Goal: Information Seeking & Learning: Learn about a topic

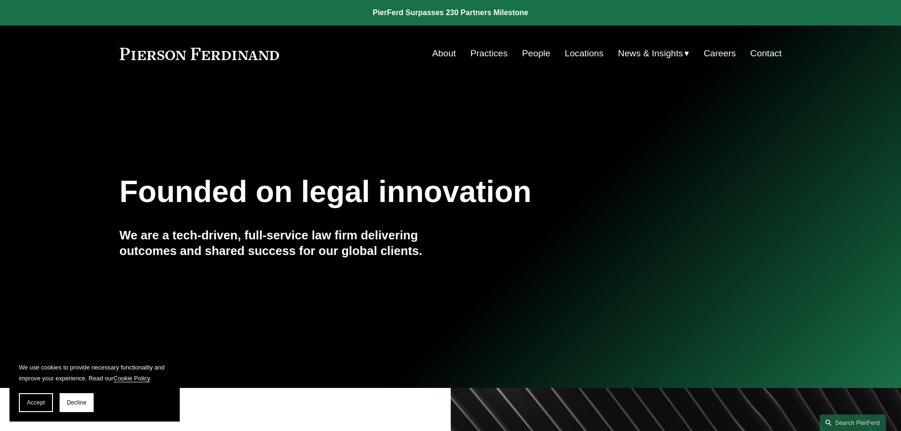
click at [439, 54] on link "About" at bounding box center [444, 53] width 24 height 18
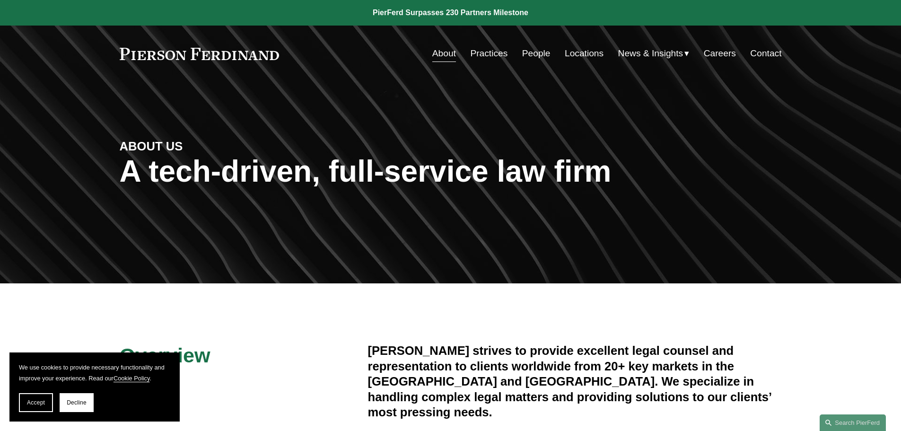
click at [526, 58] on link "People" at bounding box center [536, 53] width 28 height 18
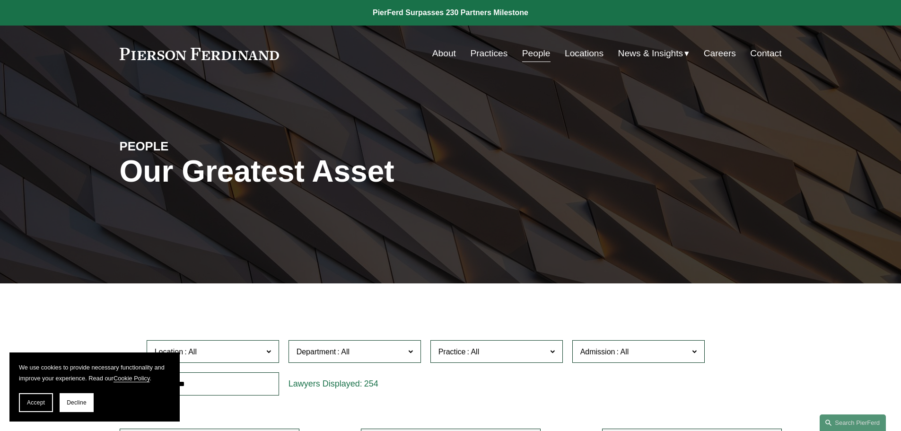
click at [571, 52] on link "Locations" at bounding box center [584, 53] width 39 height 18
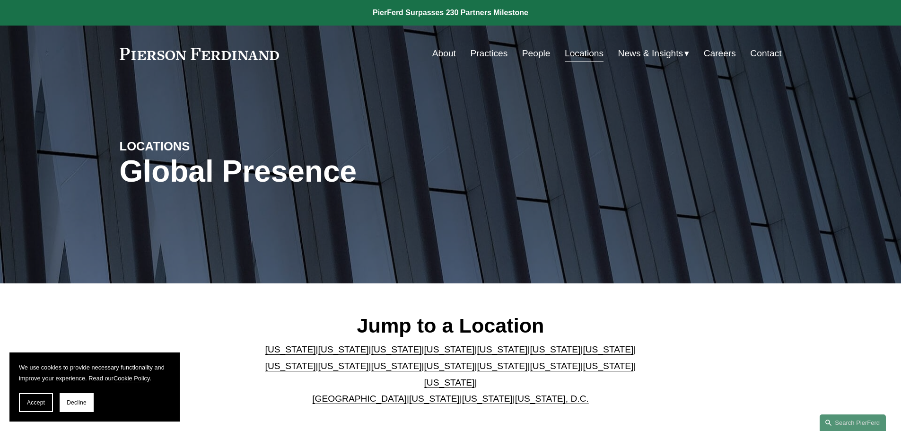
click at [527, 55] on link "People" at bounding box center [536, 53] width 28 height 18
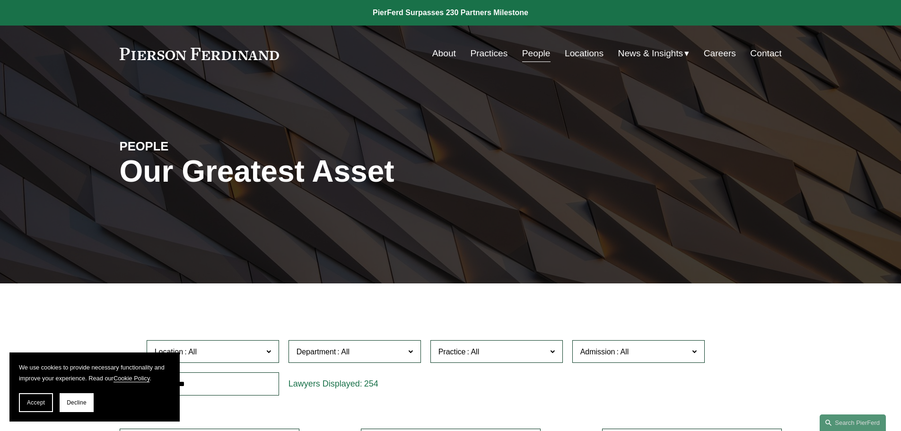
click at [566, 55] on link "Locations" at bounding box center [584, 53] width 39 height 18
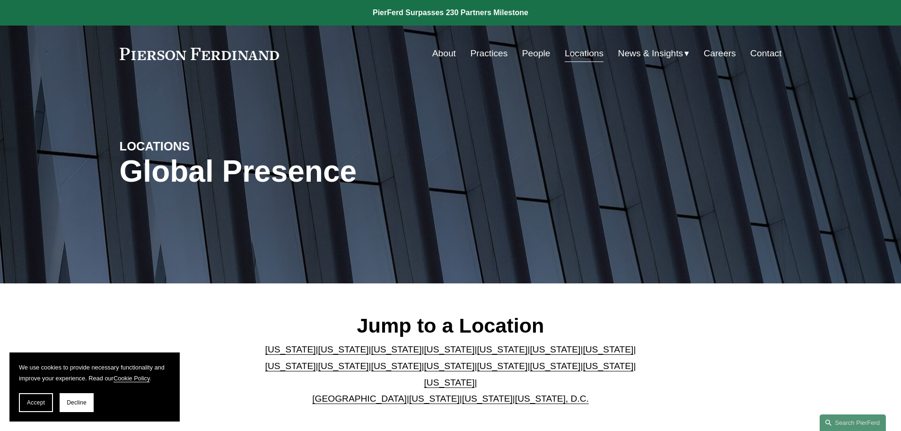
click at [319, 354] on link "[US_STATE]" at bounding box center [343, 349] width 51 height 10
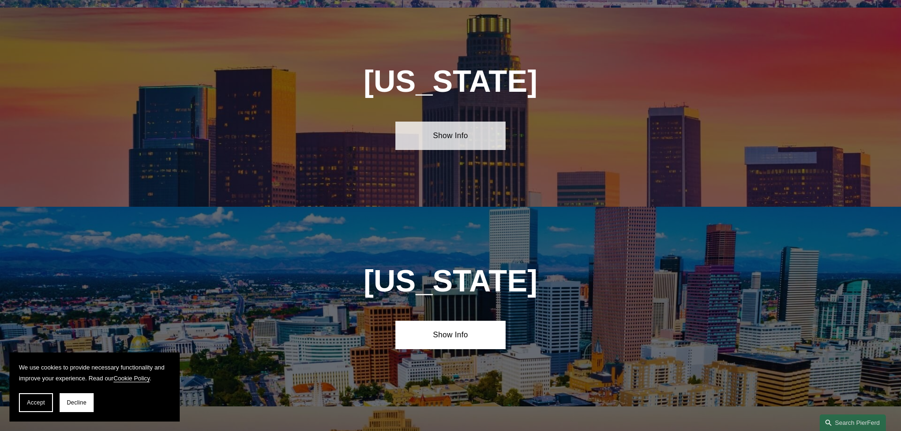
click at [463, 133] on link "Show Info" at bounding box center [450, 136] width 110 height 28
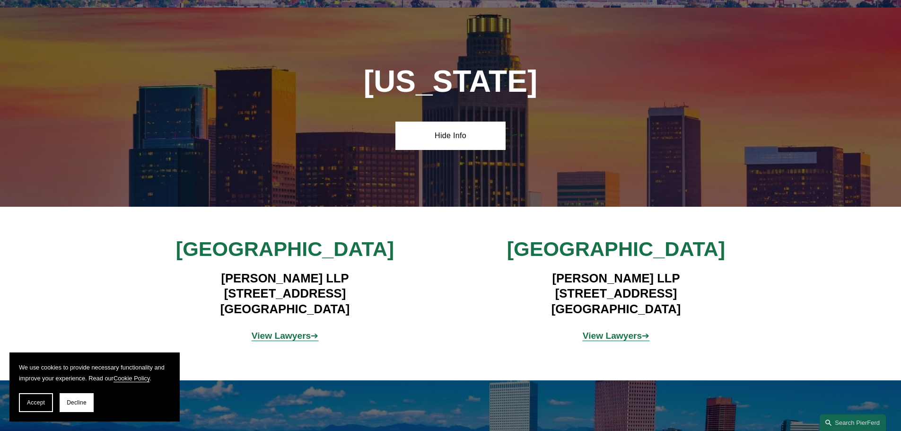
click at [604, 330] on strong "View Lawyers" at bounding box center [613, 335] width 60 height 10
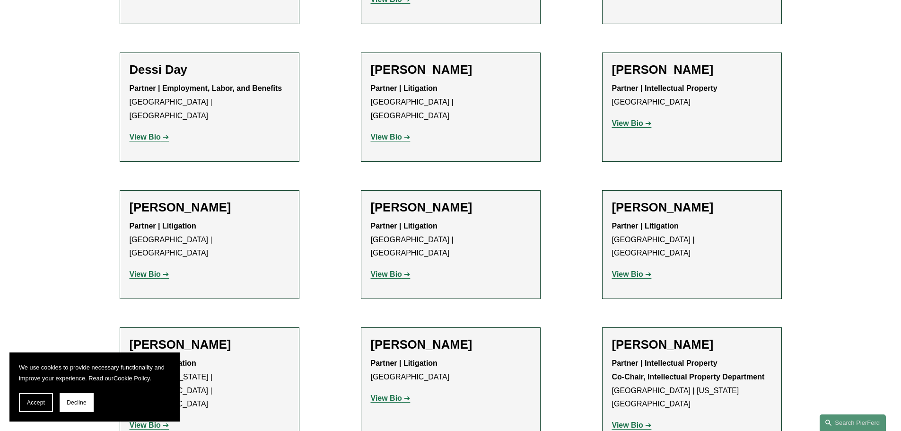
scroll to position [488, 0]
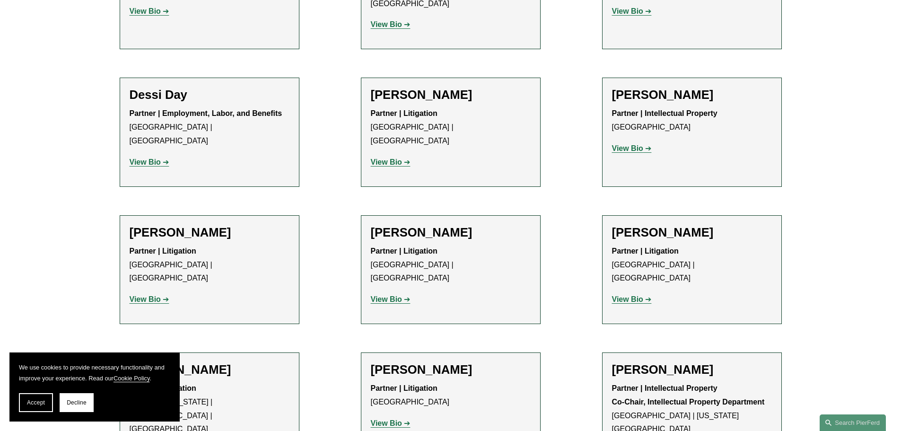
click at [147, 295] on strong "View Bio" at bounding box center [145, 299] width 31 height 8
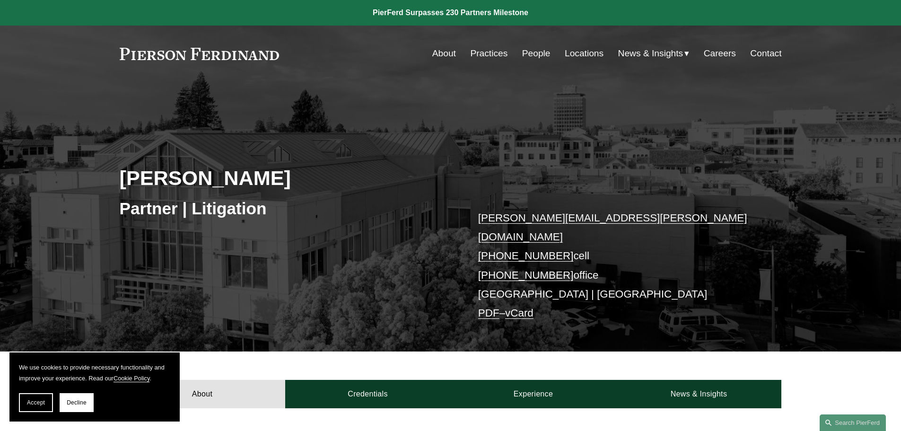
click at [72, 406] on button "Decline" at bounding box center [77, 402] width 34 height 19
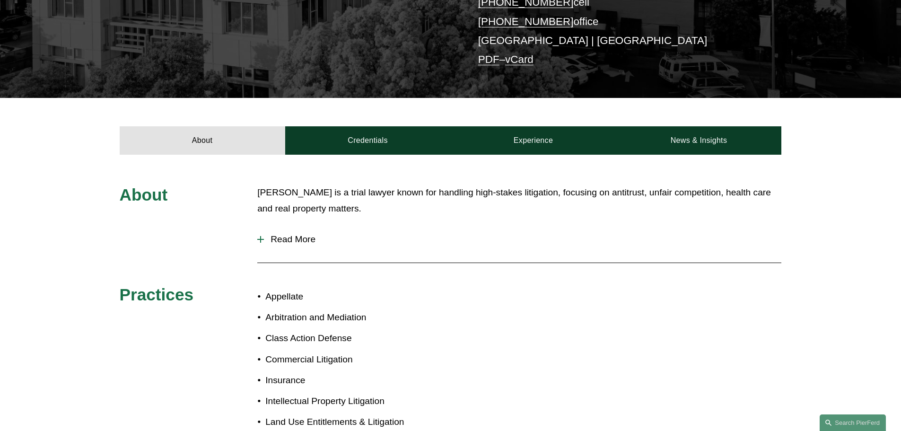
scroll to position [252, 0]
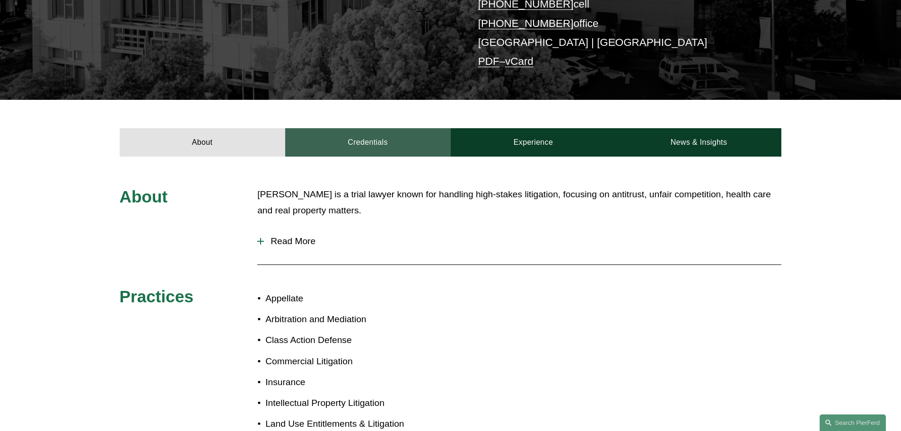
click at [334, 128] on link "Credentials" at bounding box center [367, 142] width 165 height 28
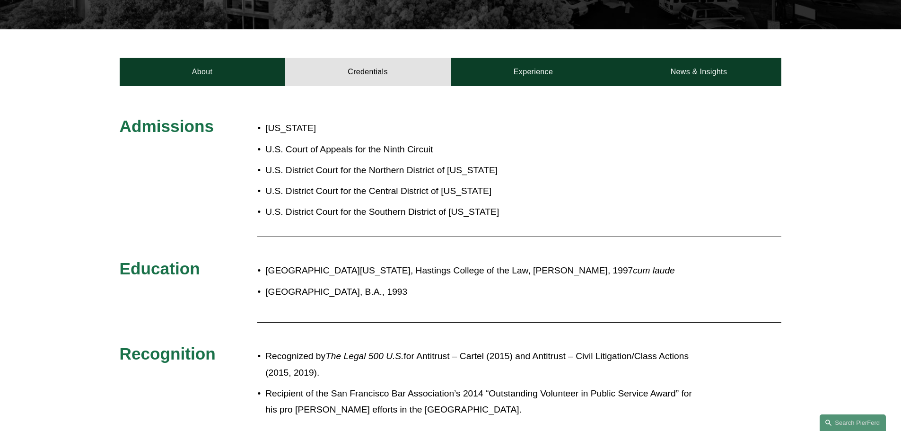
scroll to position [301, 0]
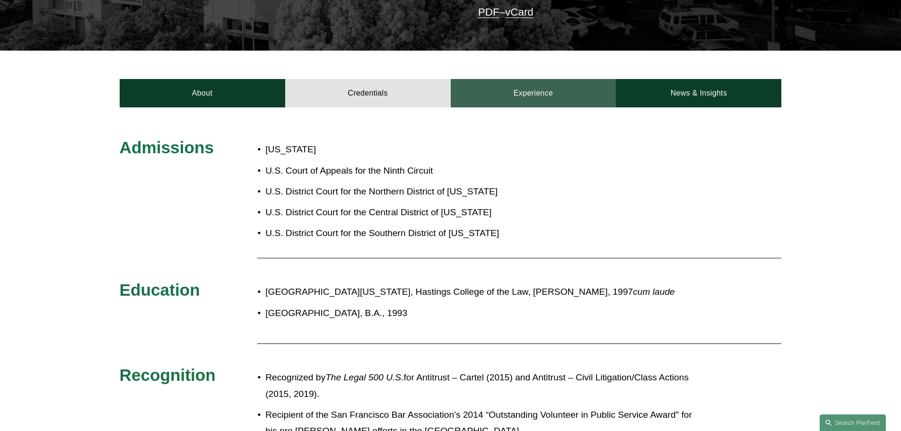
click at [512, 84] on link "Experience" at bounding box center [533, 93] width 165 height 28
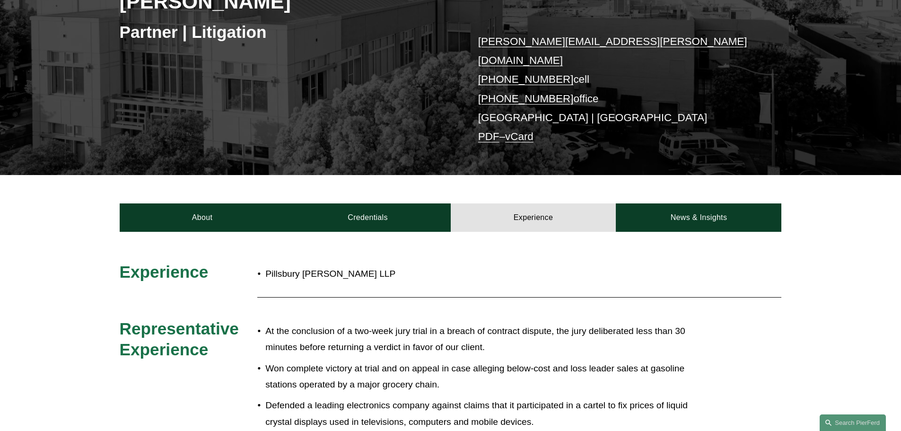
scroll to position [122, 0]
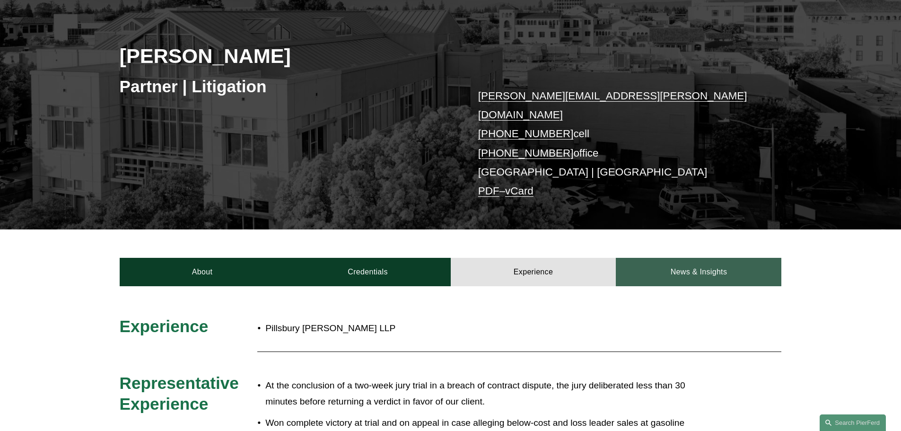
click at [700, 258] on link "News & Insights" at bounding box center [698, 272] width 165 height 28
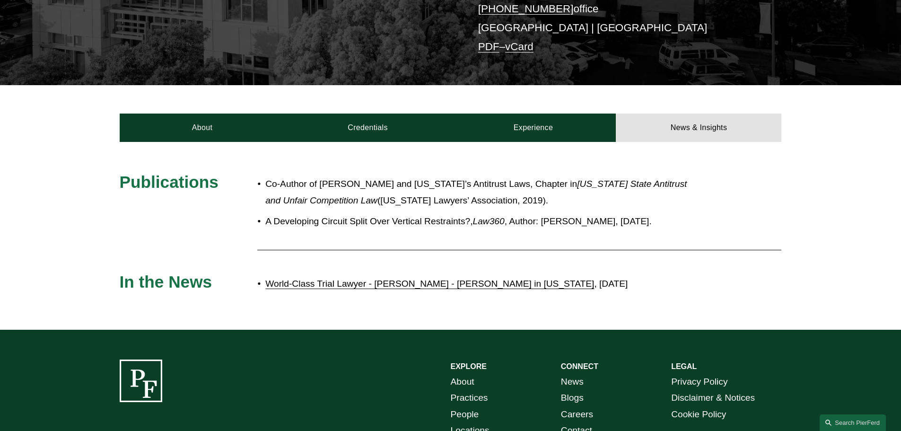
scroll to position [270, 0]
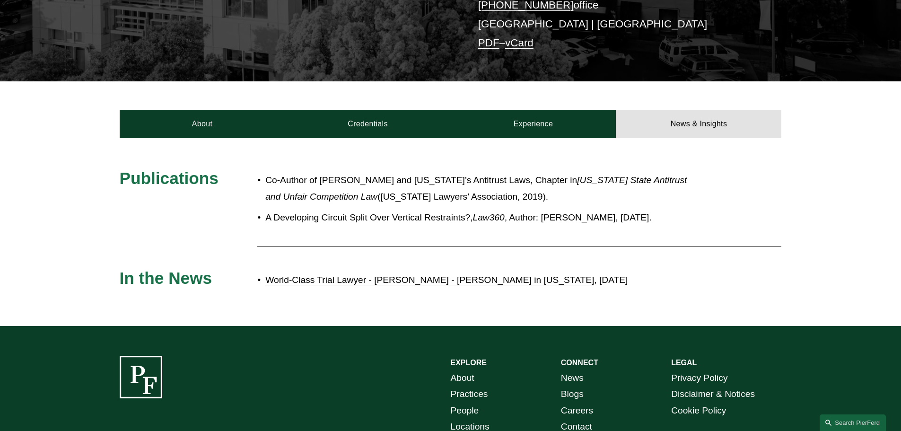
click at [490, 275] on link "World-Class Trial Lawyer - [PERSON_NAME] - [PERSON_NAME] in [US_STATE]" at bounding box center [429, 280] width 329 height 10
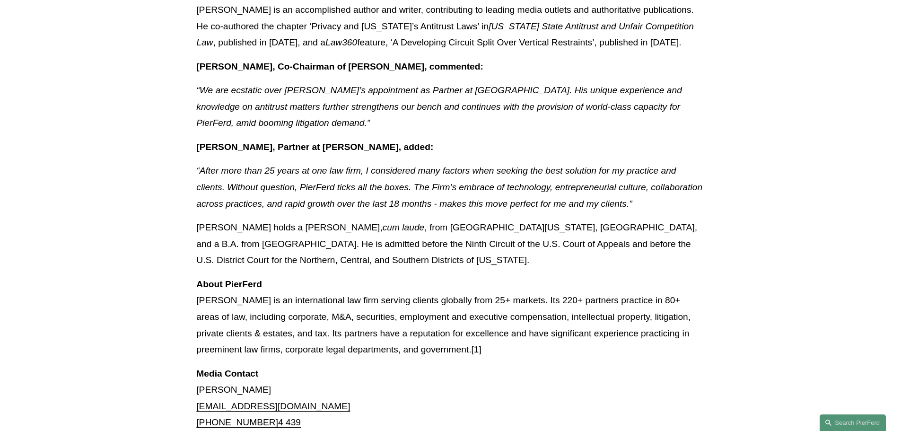
scroll to position [653, 0]
